Goal: Find specific page/section: Find specific page/section

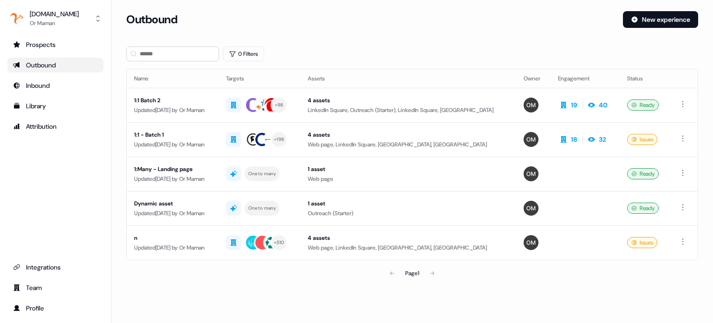
click at [310, 66] on section "Loading... Outbound New experience 0 Filters Name Targets Assets Owner Engageme…" at bounding box center [412, 159] width 602 height 297
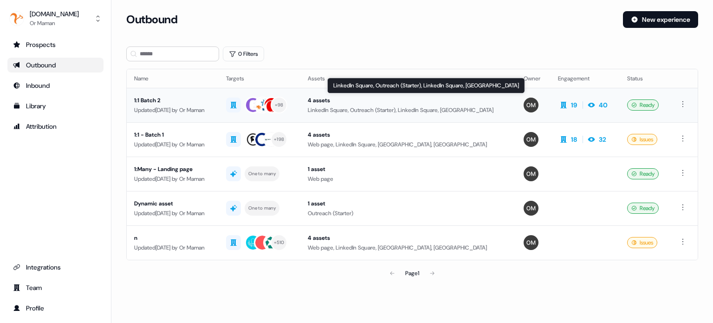
click at [353, 100] on div "4 assets" at bounding box center [408, 100] width 201 height 9
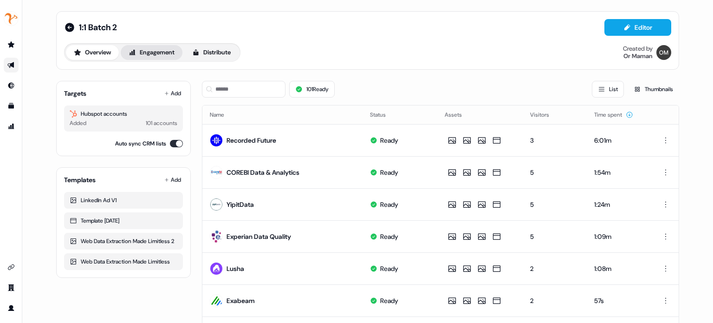
click at [165, 48] on button "Engagement" at bounding box center [152, 52] width 62 height 15
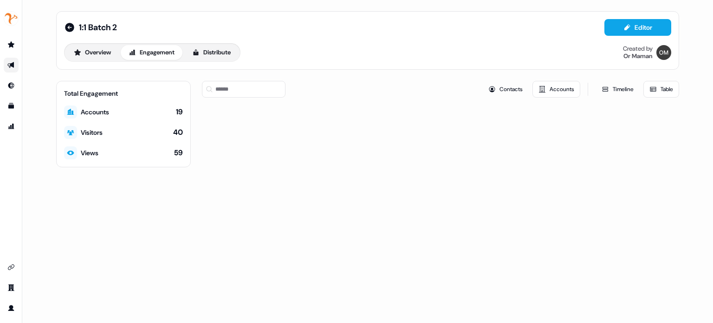
click at [441, 40] on div "1:1 Batch 2 Editor Overview Engagement Distribute Created by Or Maman" at bounding box center [367, 40] width 607 height 43
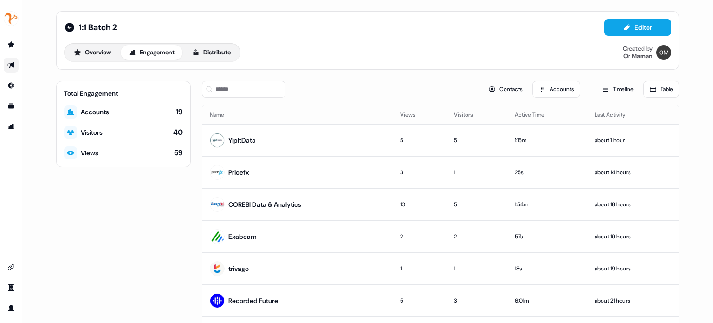
click at [659, 92] on button "Table" at bounding box center [662, 89] width 36 height 17
click at [615, 93] on button "Timeline" at bounding box center [618, 89] width 44 height 17
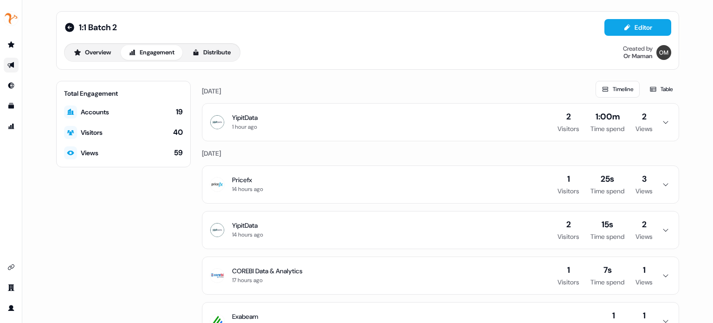
click at [632, 92] on button "Timeline" at bounding box center [618, 89] width 44 height 17
click at [650, 92] on icon at bounding box center [653, 88] width 7 height 7
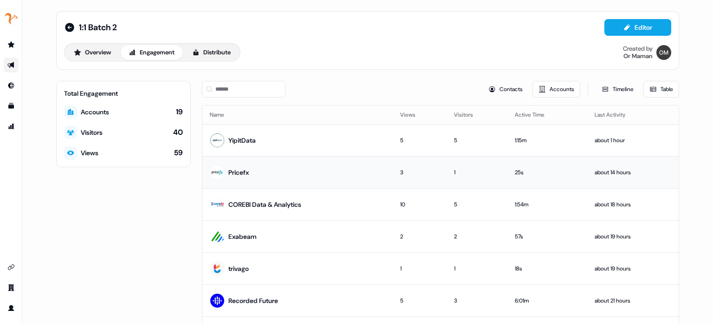
scroll to position [90, 0]
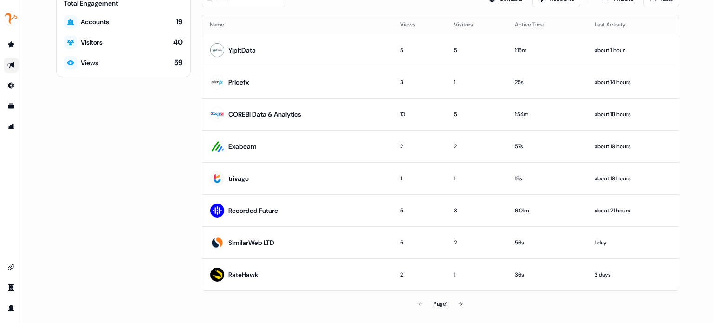
drag, startPoint x: 462, startPoint y: 305, endPoint x: 420, endPoint y: 302, distance: 41.9
click at [420, 302] on div "Page 1" at bounding box center [441, 303] width 154 height 19
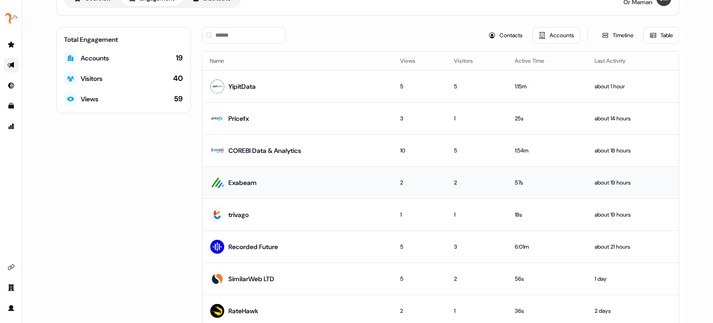
scroll to position [0, 0]
